Goal: Information Seeking & Learning: Learn about a topic

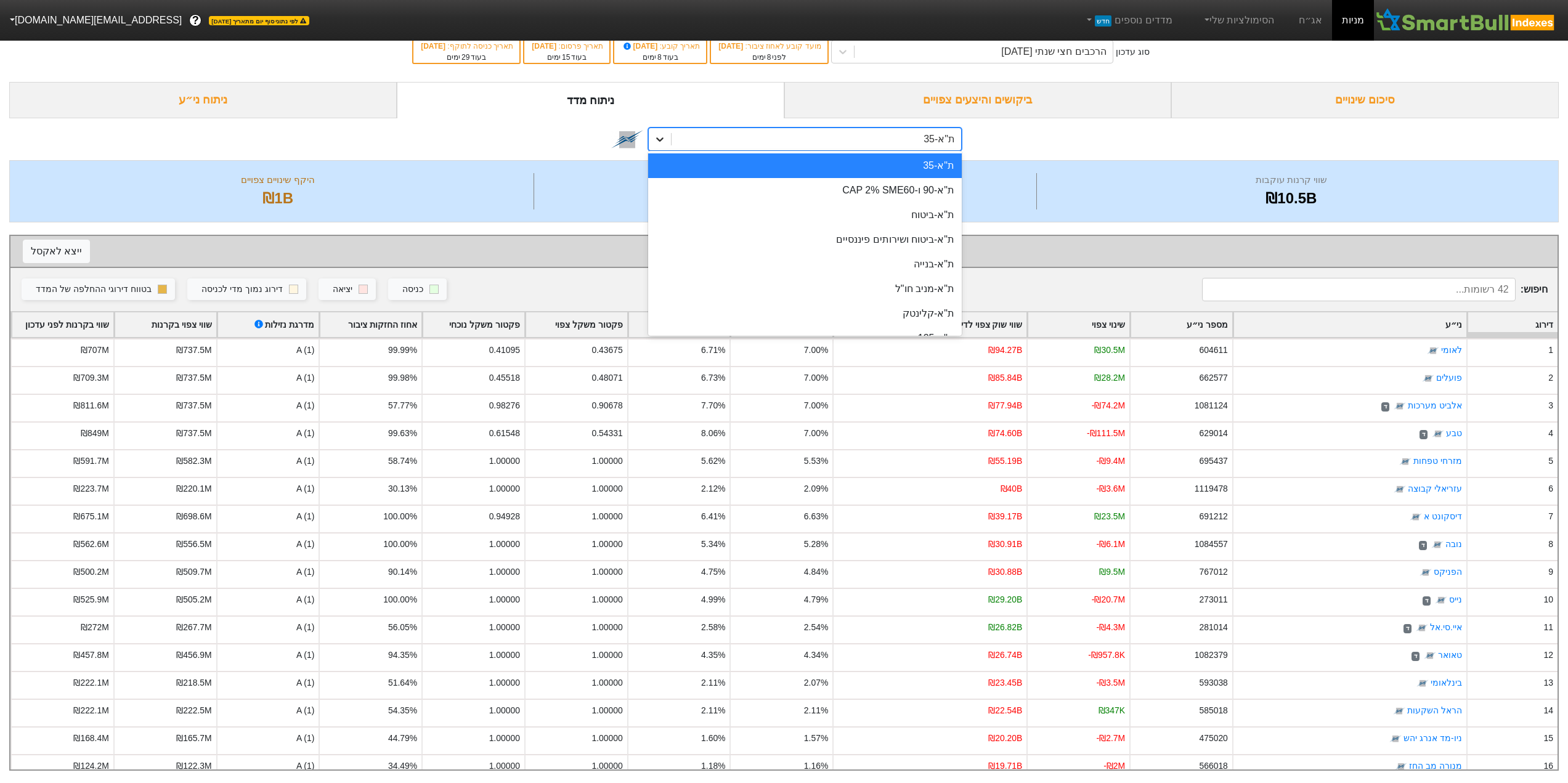
click at [659, 136] on div at bounding box center [659, 138] width 22 height 22
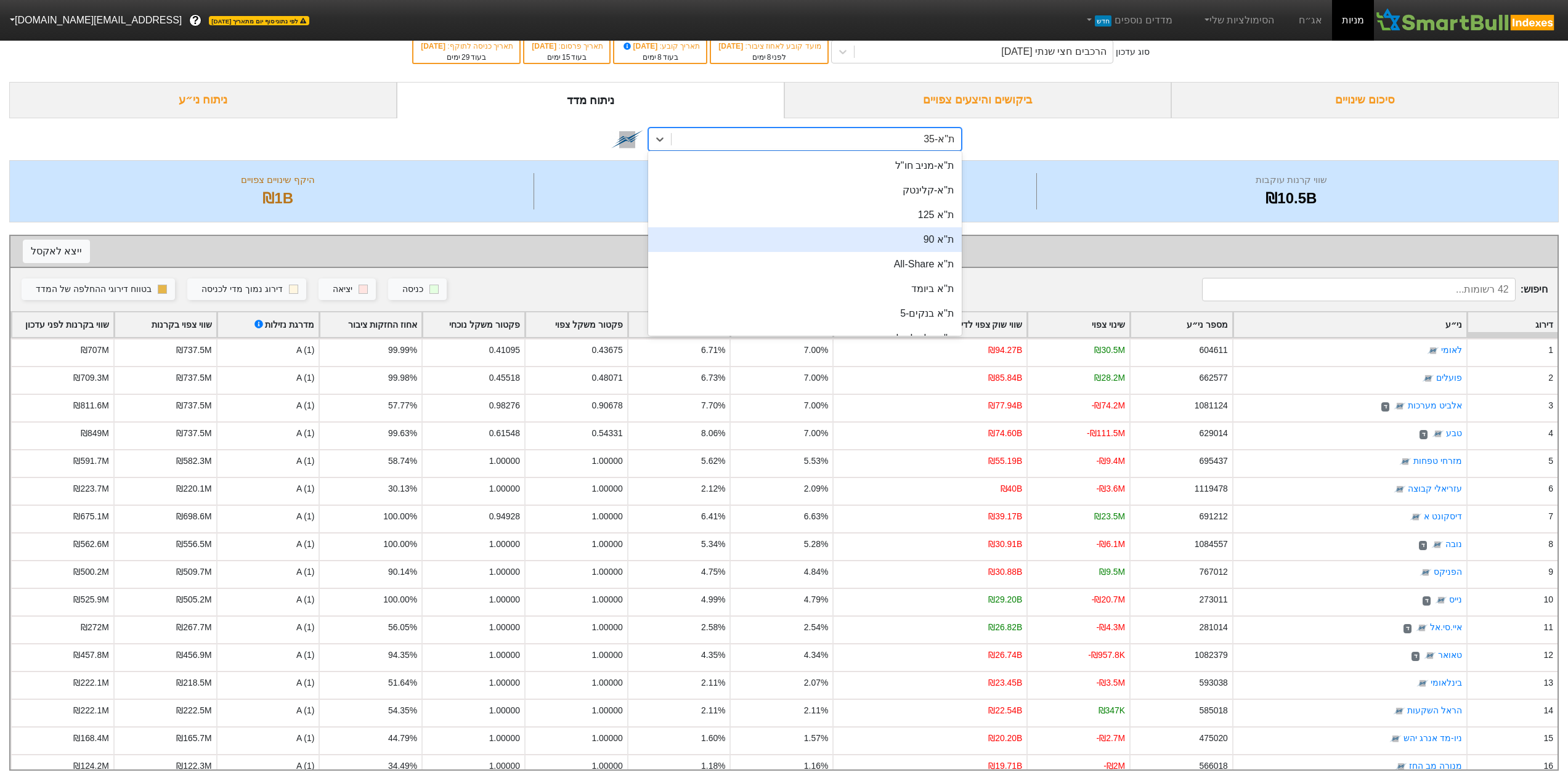
click at [937, 228] on div "ת''א 90" at bounding box center [804, 239] width 314 height 25
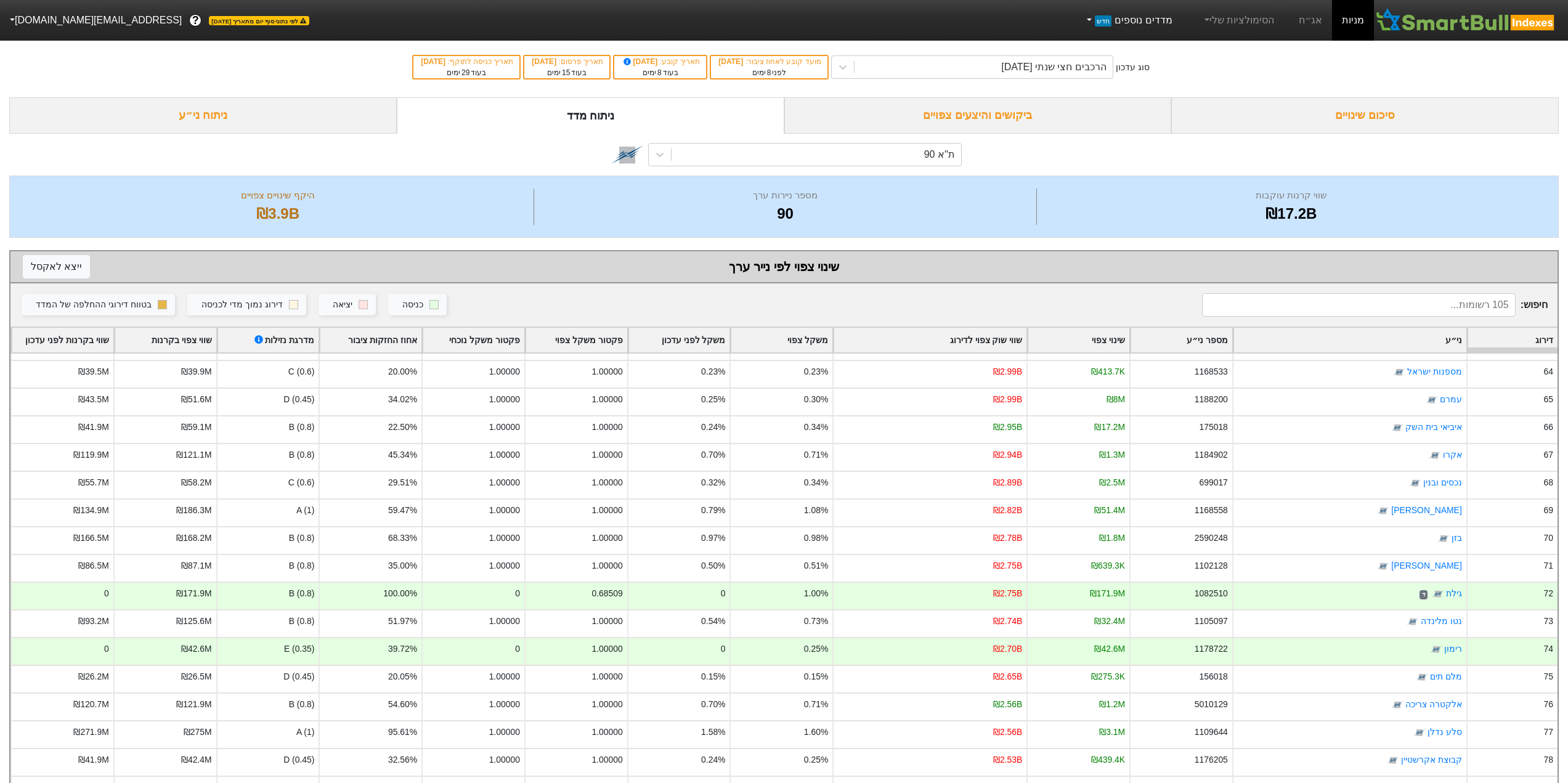
click at [1107, 16] on link "מדדים נוספים חדש" at bounding box center [1128, 20] width 98 height 25
click at [1159, 91] on link "הצג מדדים נוספים" at bounding box center [1126, 86] width 111 height 20
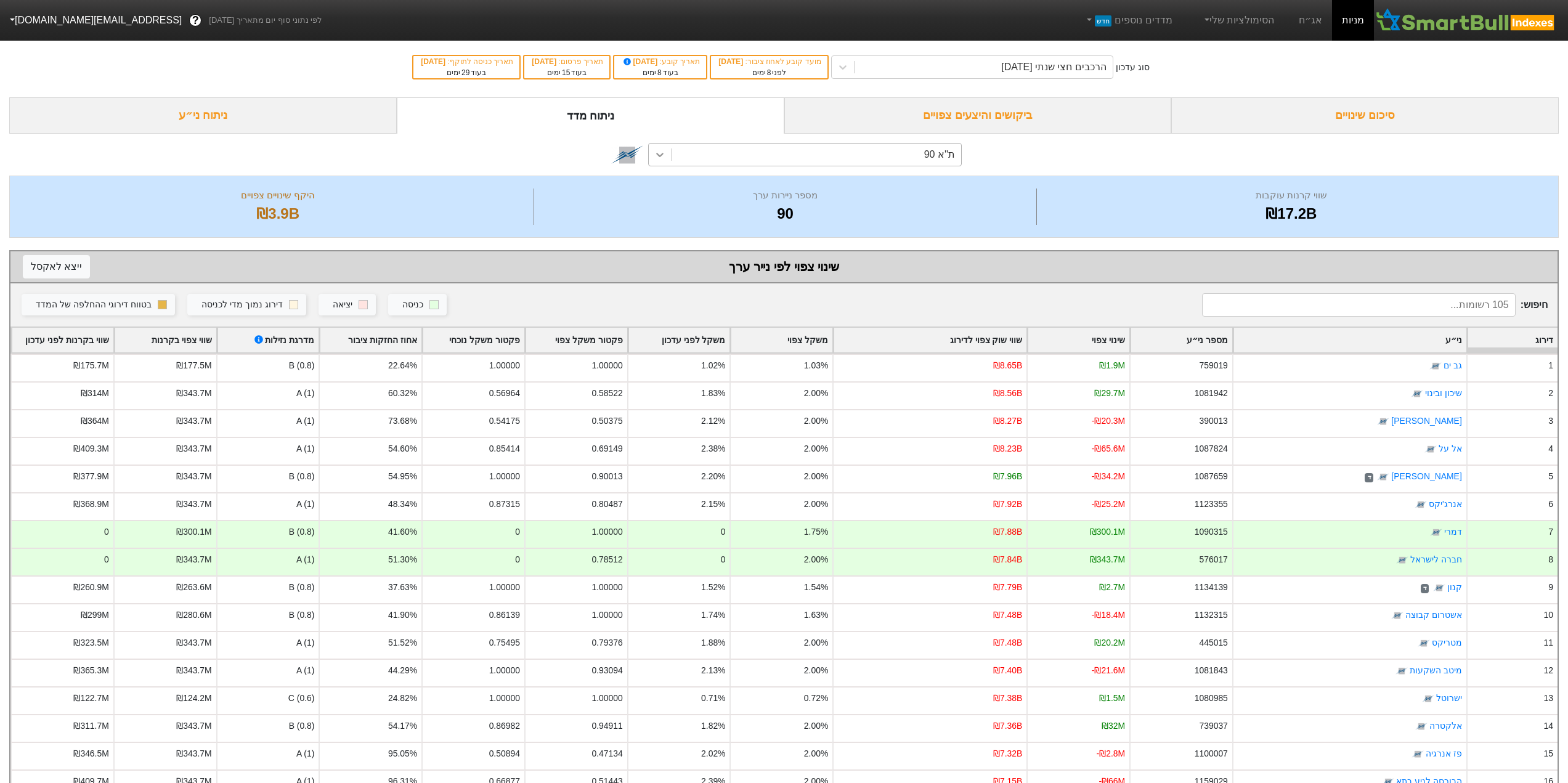
click at [664, 156] on icon at bounding box center [659, 154] width 12 height 12
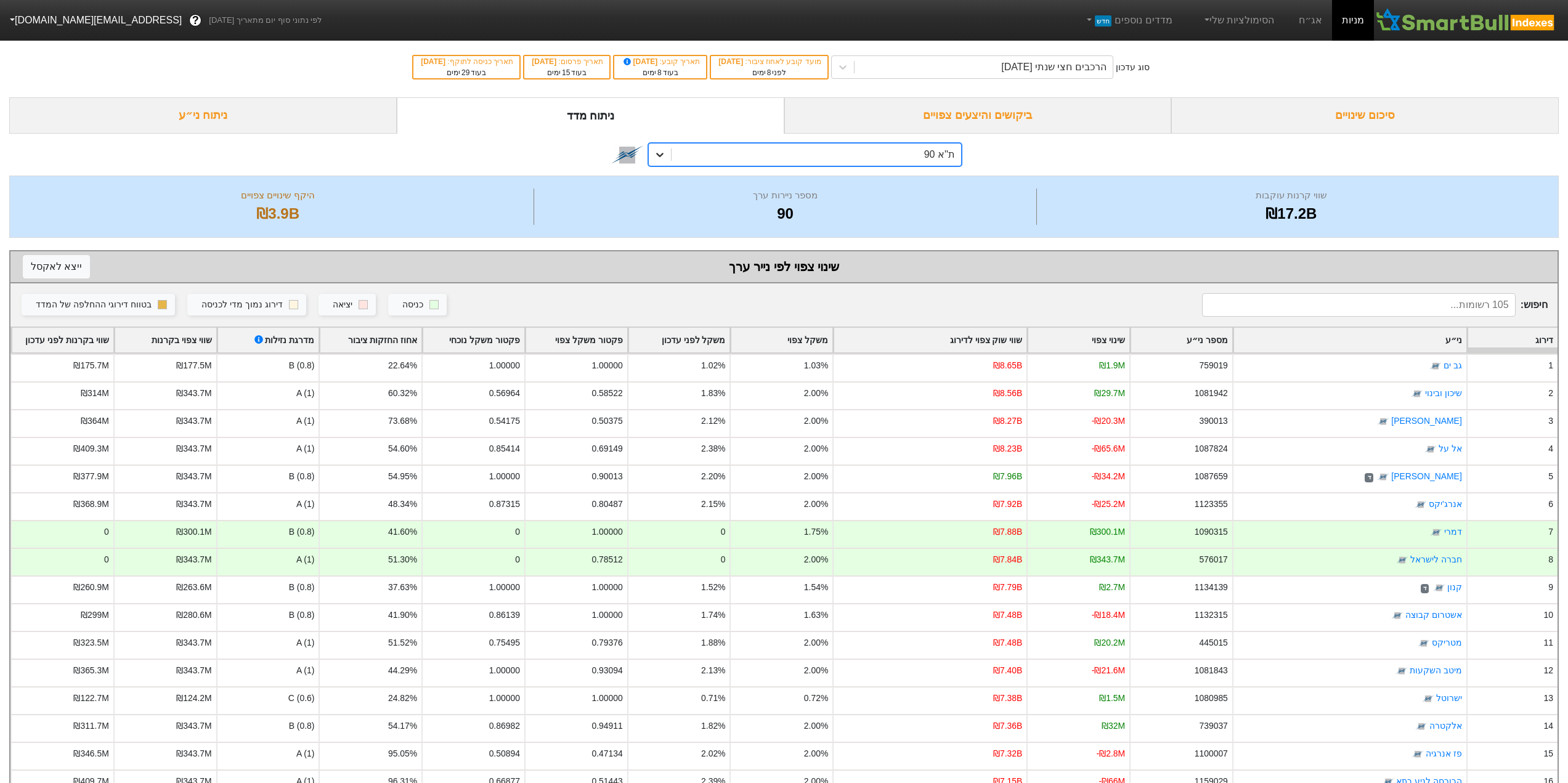
click at [664, 156] on icon at bounding box center [659, 154] width 12 height 12
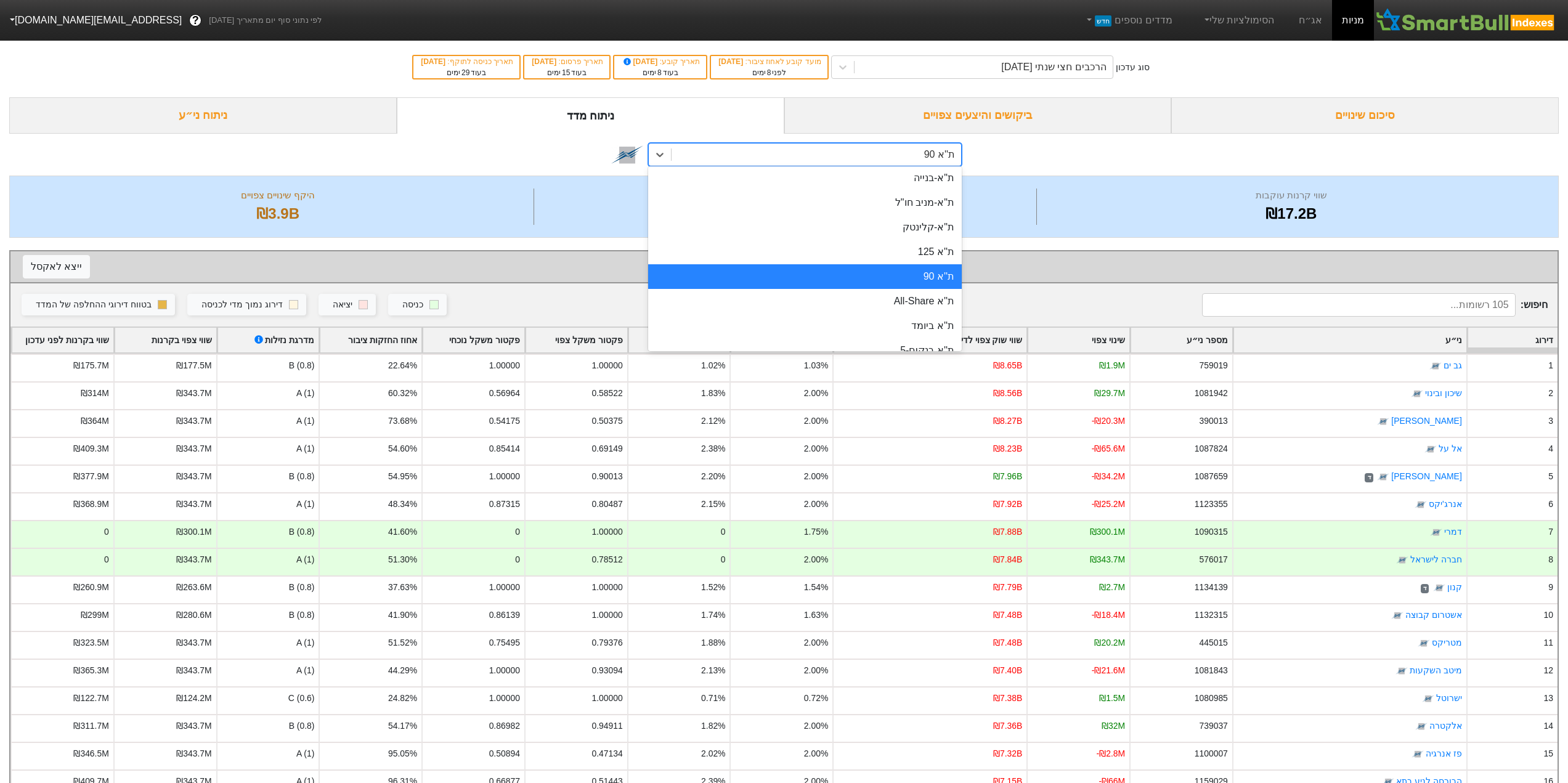
scroll to position [123, 0]
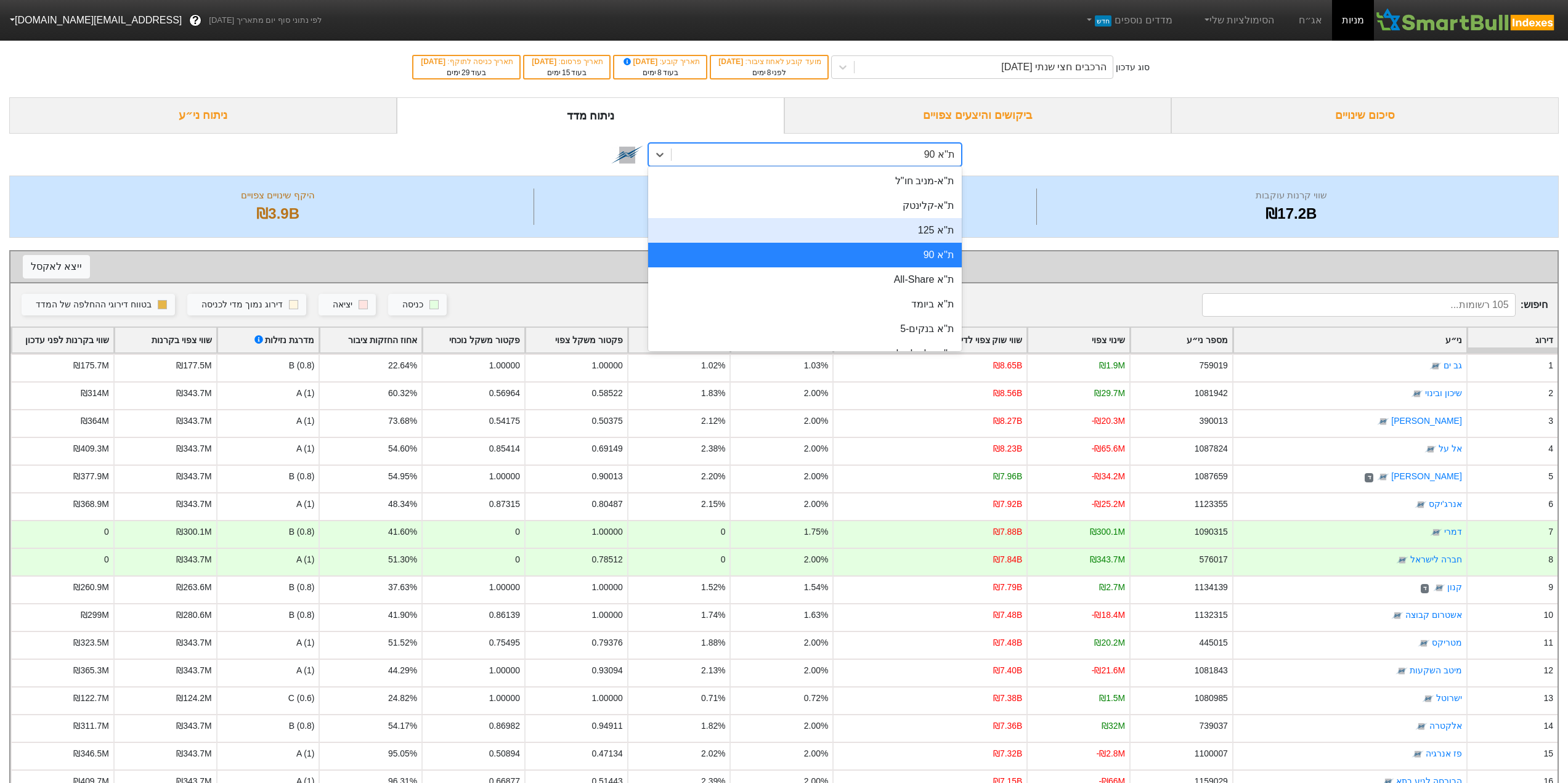
click at [930, 229] on div "ת''א 125" at bounding box center [804, 230] width 314 height 25
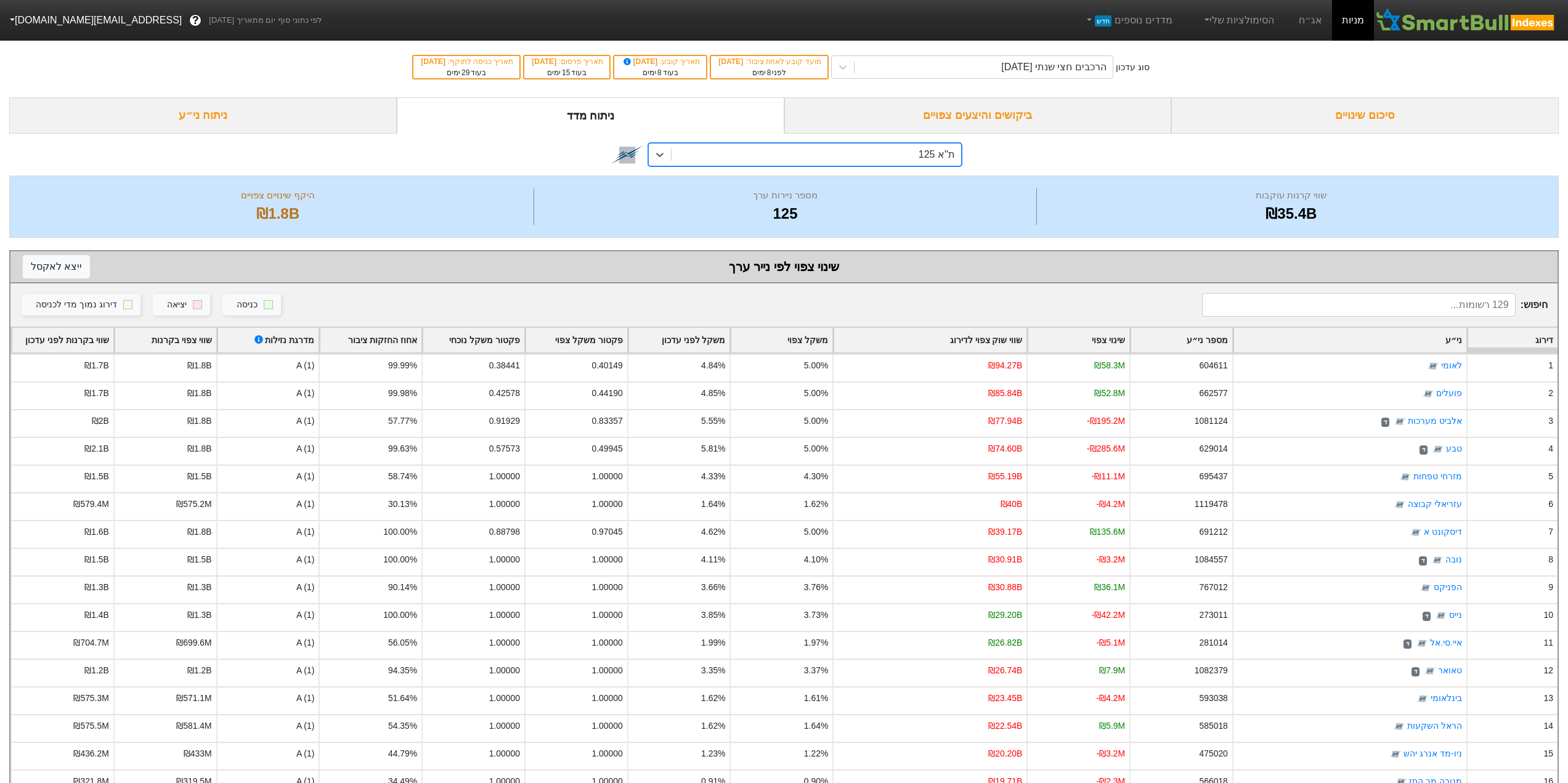
click at [827, 158] on div "ת''א 125" at bounding box center [816, 154] width 289 height 22
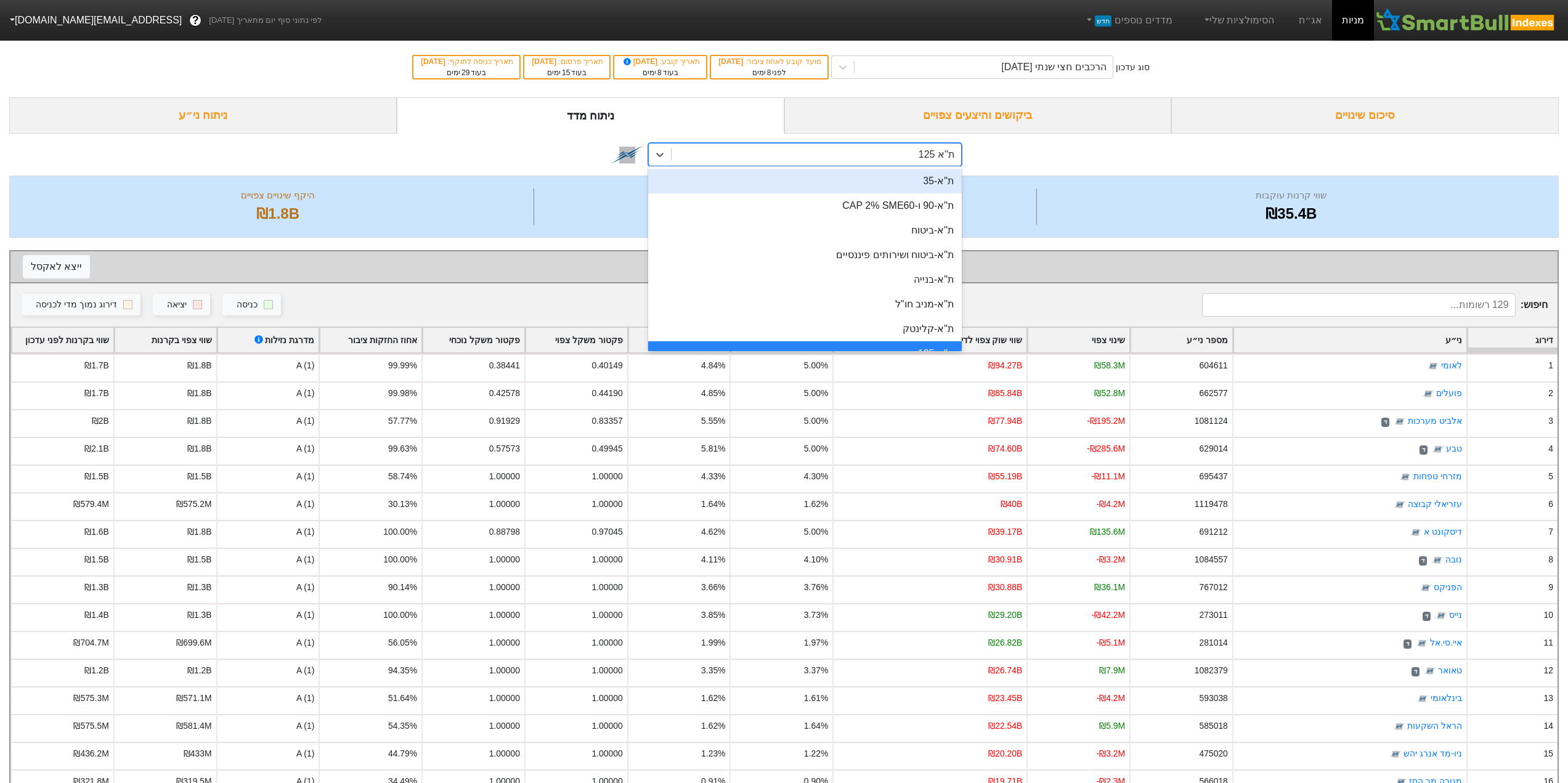
click at [941, 179] on div "ת"א-35" at bounding box center [804, 181] width 314 height 25
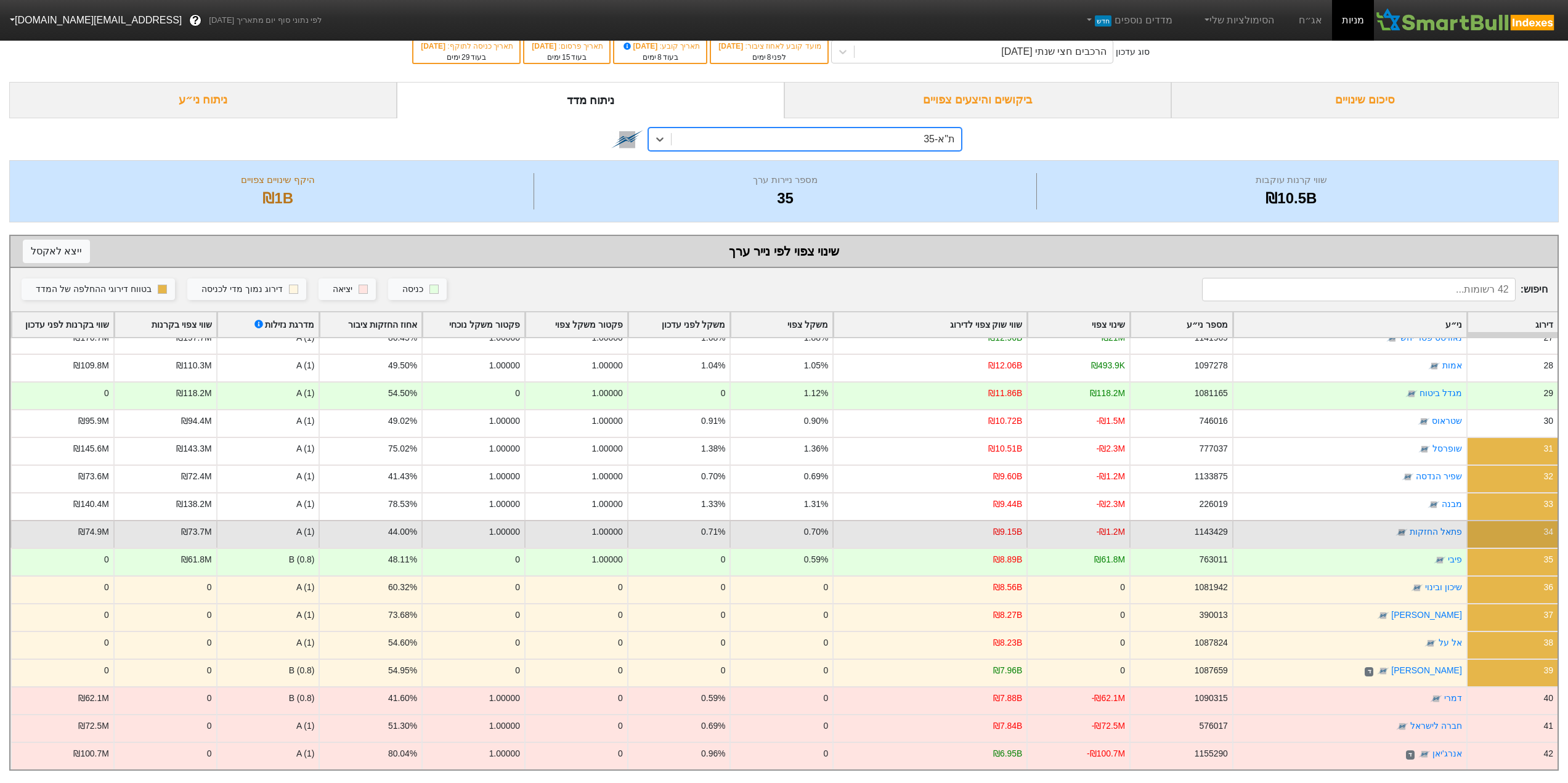
scroll to position [672, 0]
